Goal: Information Seeking & Learning: Learn about a topic

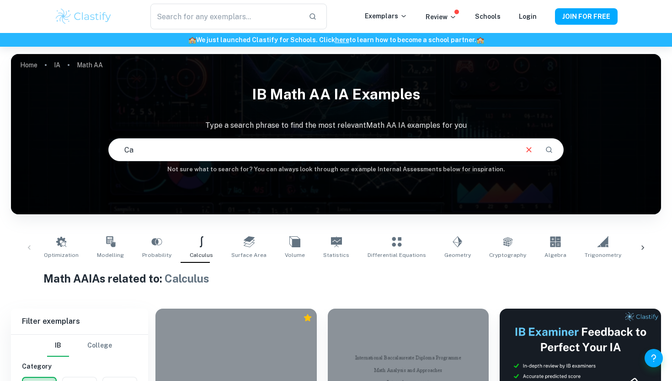
type input "C"
type input "coca cola bottle ia math aa hl"
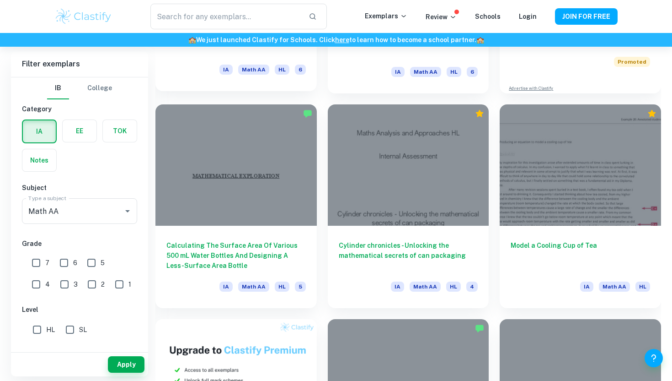
scroll to position [419, 0]
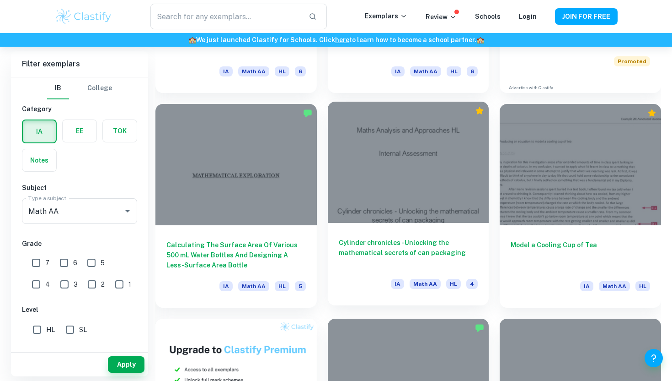
click at [415, 180] on div at bounding box center [408, 162] width 161 height 121
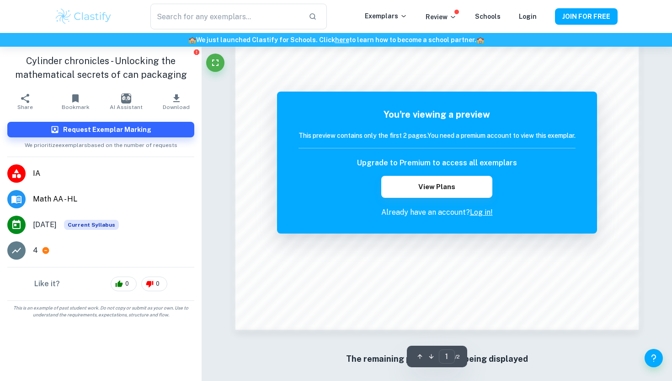
scroll to position [884, 0]
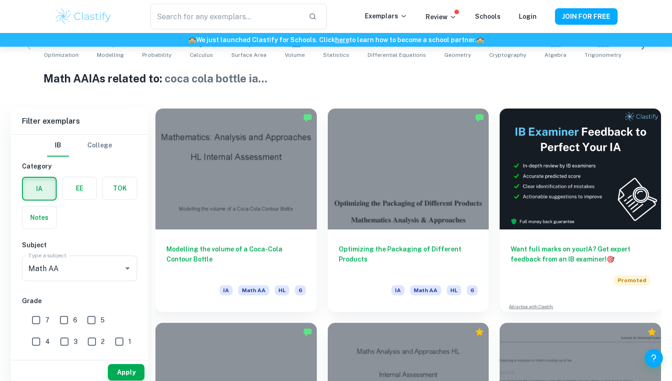
scroll to position [208, 0]
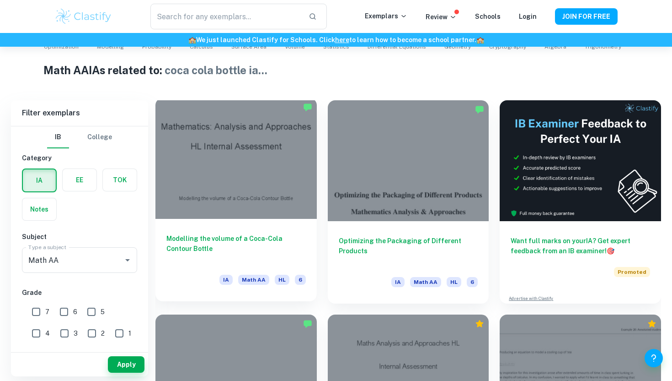
click at [252, 167] on div at bounding box center [236, 158] width 161 height 121
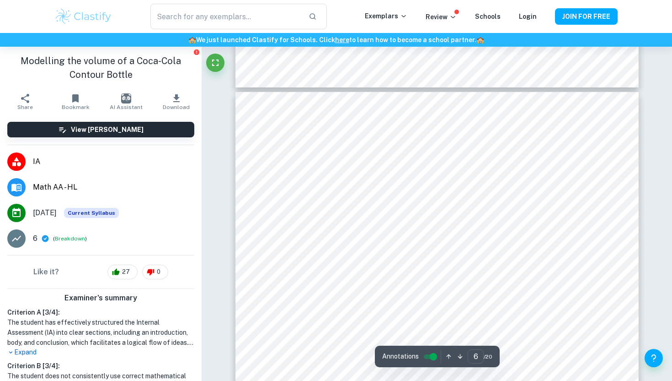
scroll to position [2911, 0]
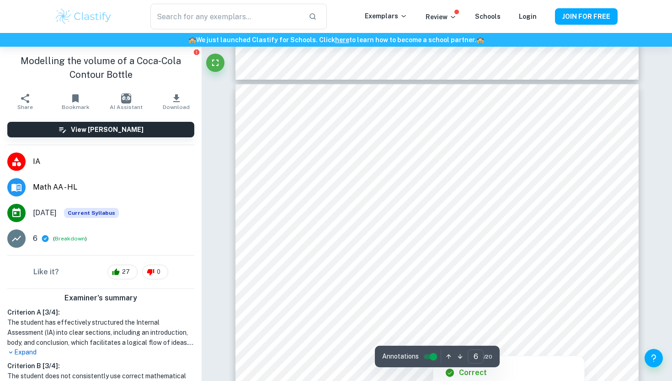
type input "5"
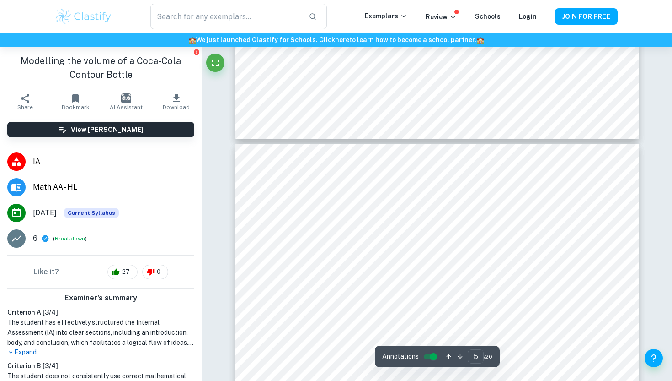
scroll to position [2150, 0]
